Goal: Entertainment & Leisure: Consume media (video, audio)

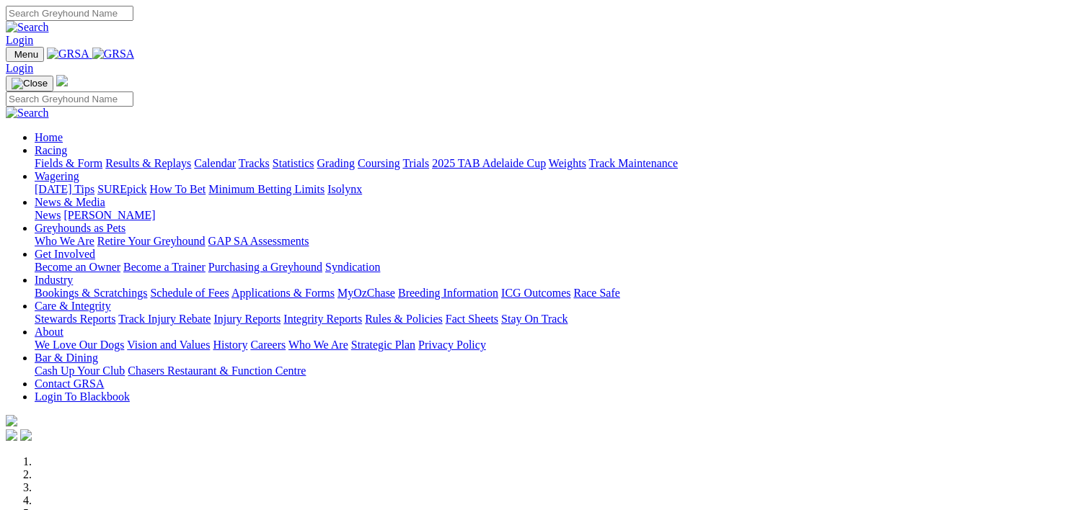
scroll to position [521, 0]
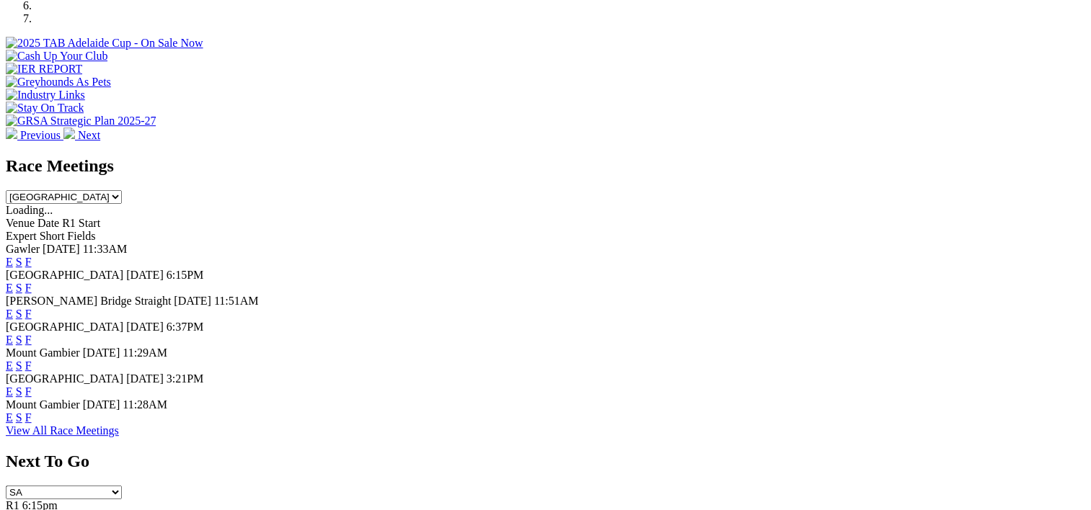
click at [32, 393] on link "F" at bounding box center [28, 392] width 6 height 12
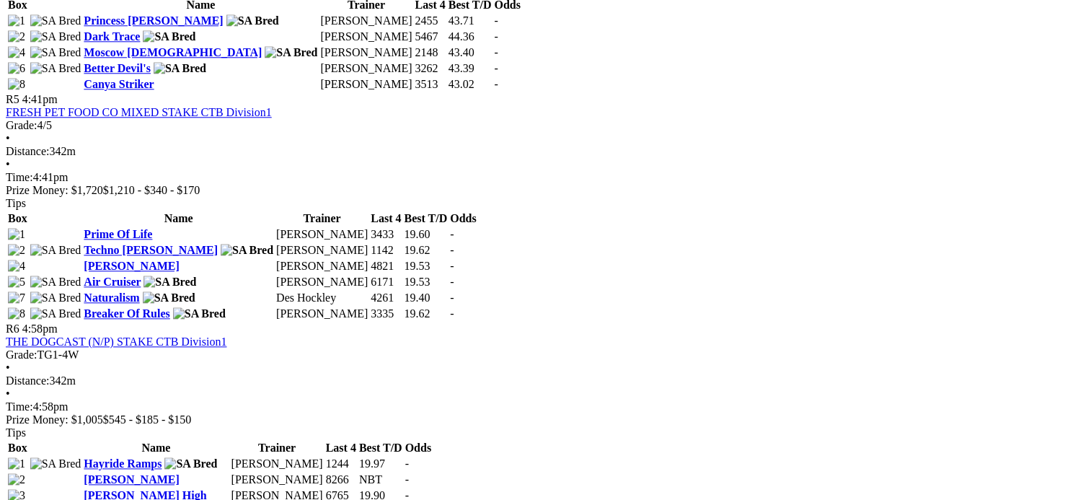
scroll to position [1534, 0]
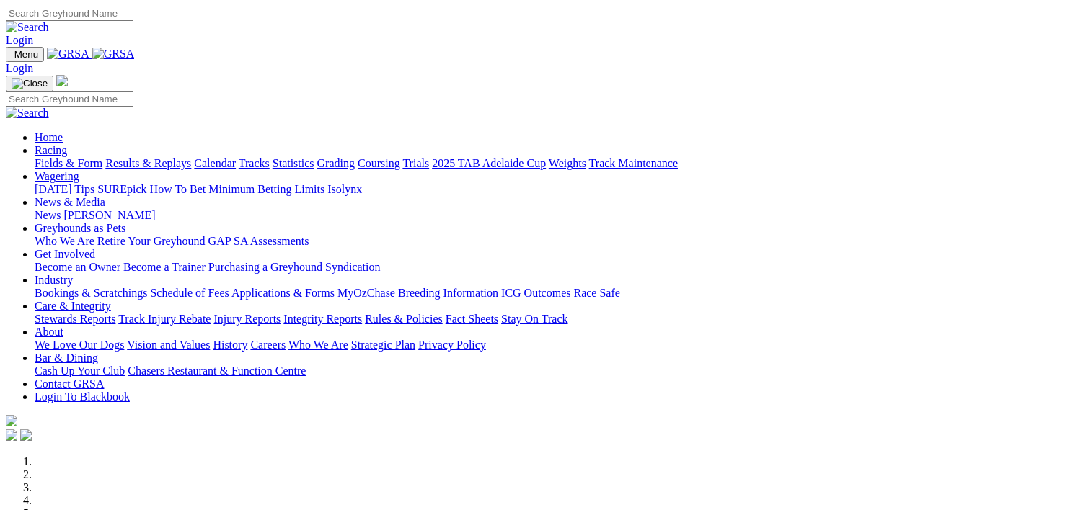
scroll to position [521, 0]
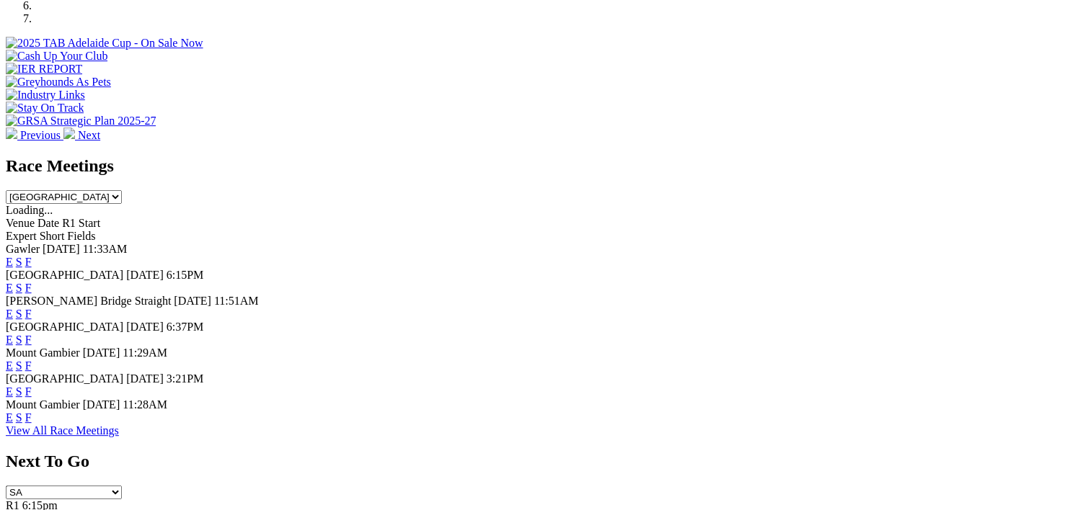
click at [32, 256] on link "F" at bounding box center [28, 262] width 6 height 12
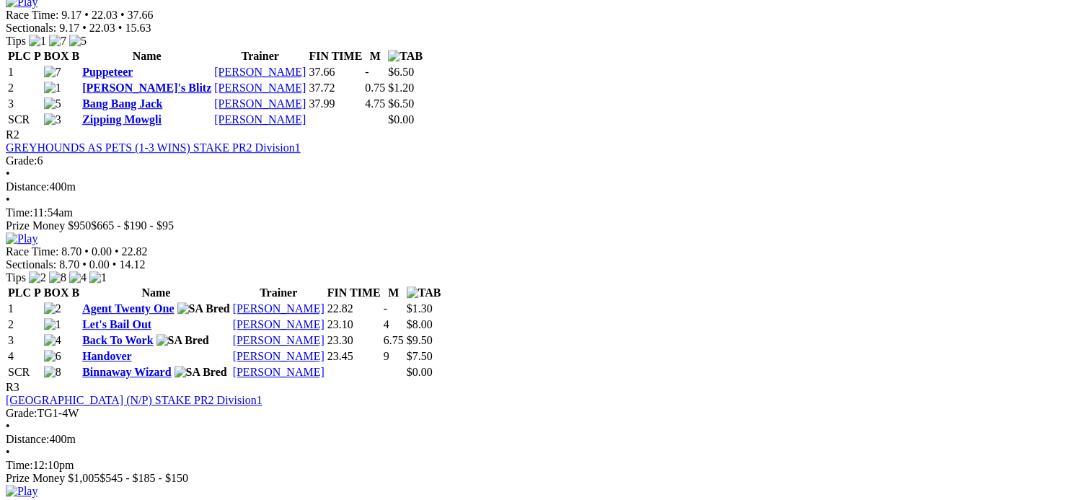
scroll to position [559, 0]
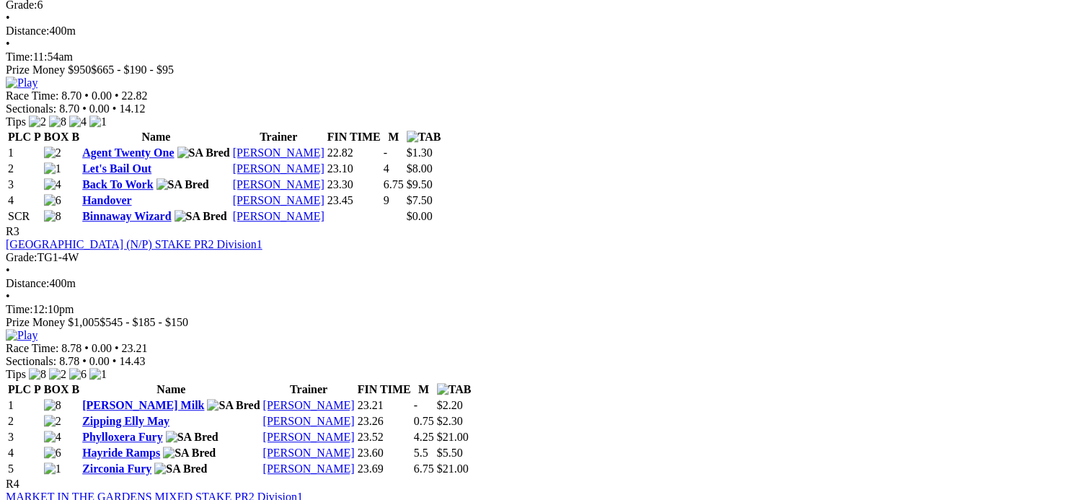
scroll to position [950, 0]
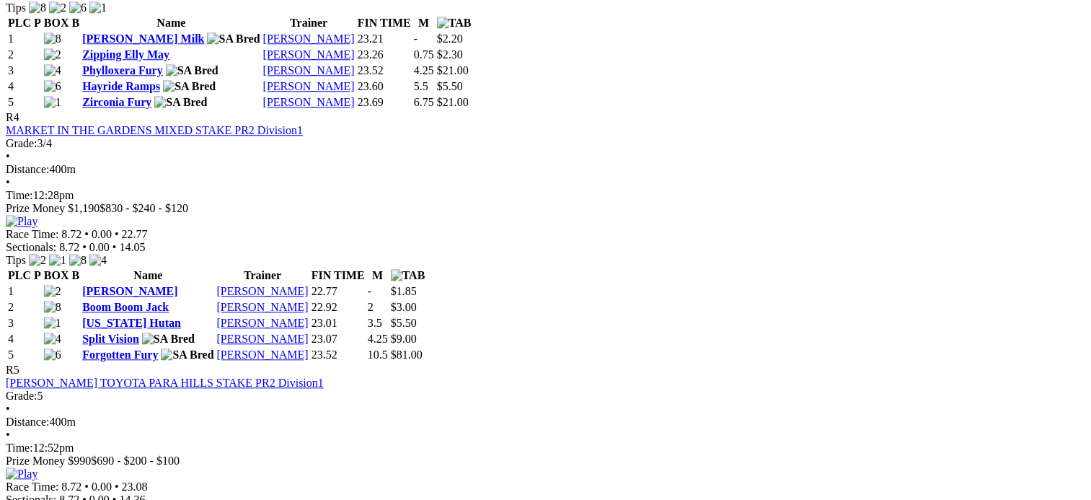
scroll to position [1332, 0]
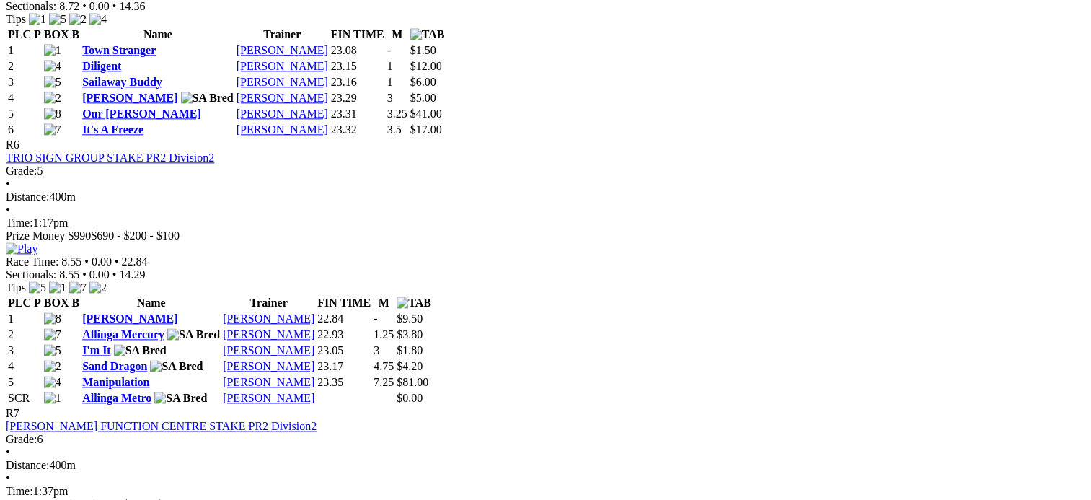
scroll to position [1833, 0]
